Goal: Transaction & Acquisition: Purchase product/service

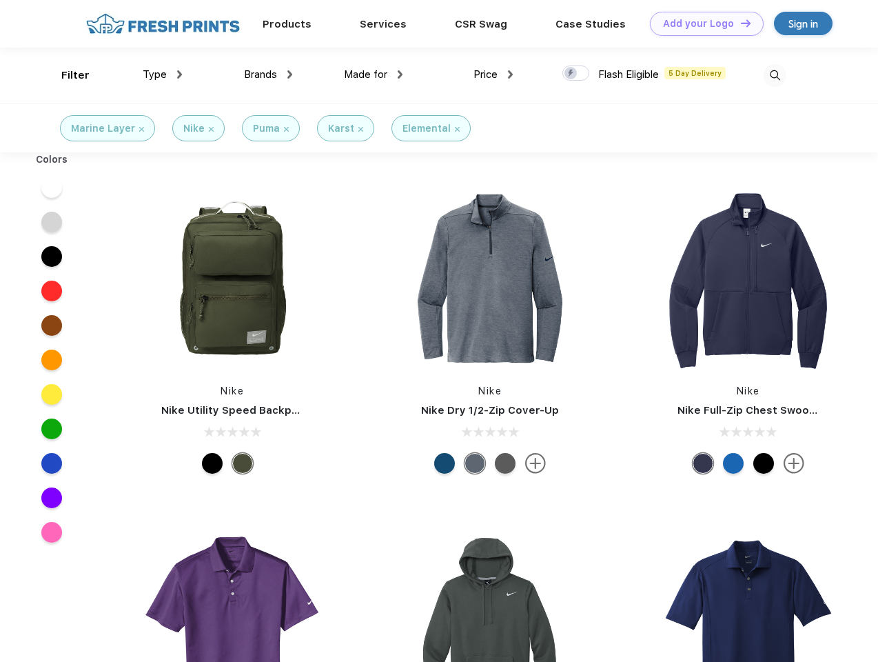
click at [702, 23] on link "Add your Logo Design Tool" at bounding box center [707, 24] width 114 height 24
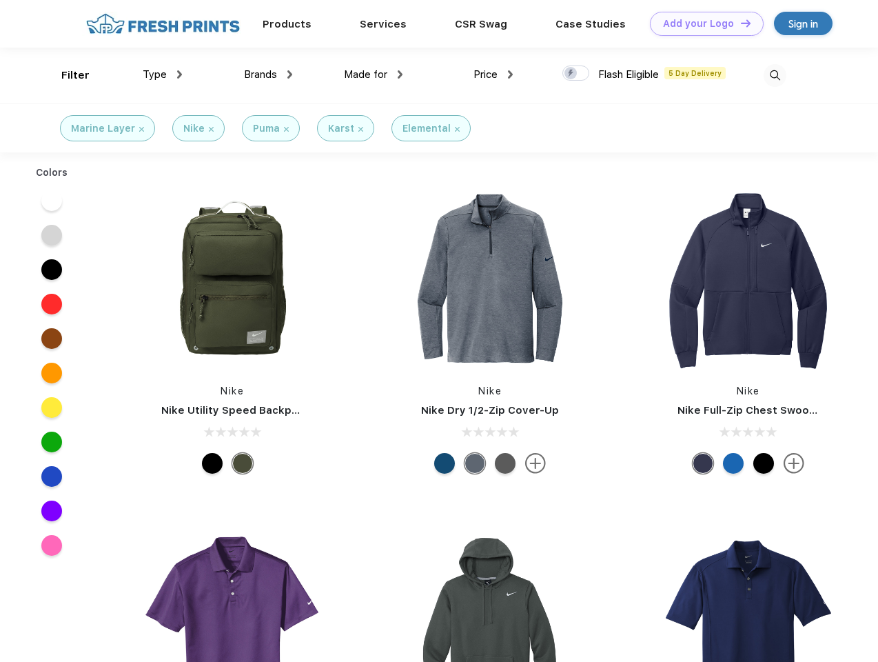
click at [0, 0] on div "Design Tool" at bounding box center [0, 0] width 0 height 0
click at [740, 23] on link "Add your Logo Design Tool" at bounding box center [707, 24] width 114 height 24
click at [66, 75] on div "Filter" at bounding box center [75, 76] width 28 height 16
click at [163, 74] on span "Type" at bounding box center [155, 74] width 24 height 12
click at [268, 74] on span "Brands" at bounding box center [260, 74] width 33 height 12
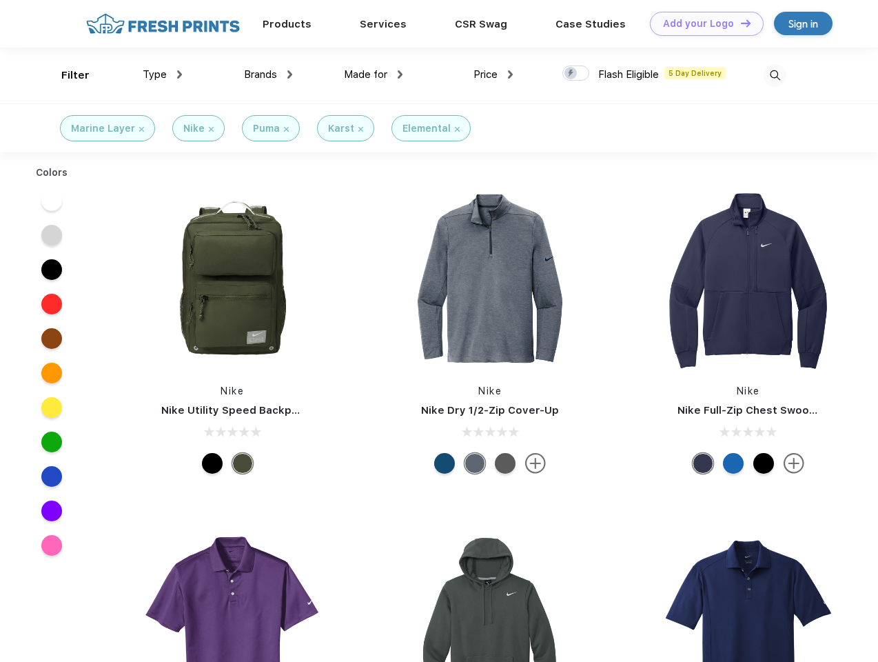
click at [374, 74] on span "Made for" at bounding box center [365, 74] width 43 height 12
click at [494, 74] on span "Price" at bounding box center [486, 74] width 24 height 12
click at [576, 74] on div at bounding box center [576, 72] width 27 height 15
click at [572, 74] on input "checkbox" at bounding box center [567, 69] width 9 height 9
click at [775, 75] on img at bounding box center [775, 75] width 23 height 23
